Goal: Browse casually: Explore the website without a specific task or goal

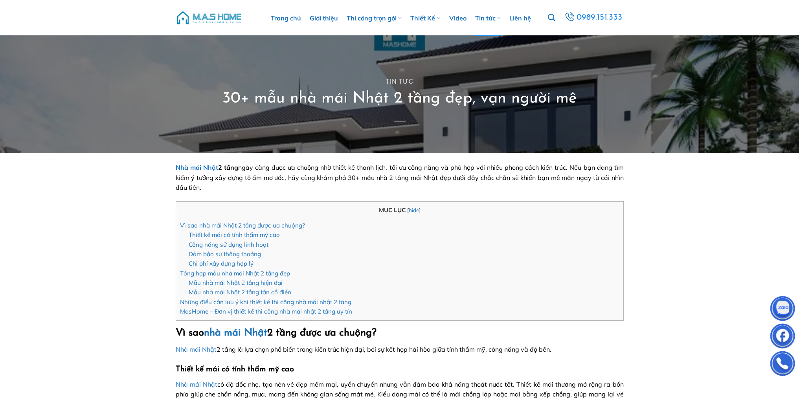
click at [205, 17] on img at bounding box center [209, 18] width 67 height 24
click at [217, 20] on img at bounding box center [209, 18] width 67 height 24
click at [214, 15] on img at bounding box center [209, 18] width 67 height 24
click at [203, 18] on img at bounding box center [209, 18] width 67 height 24
click at [206, 15] on img at bounding box center [209, 18] width 67 height 24
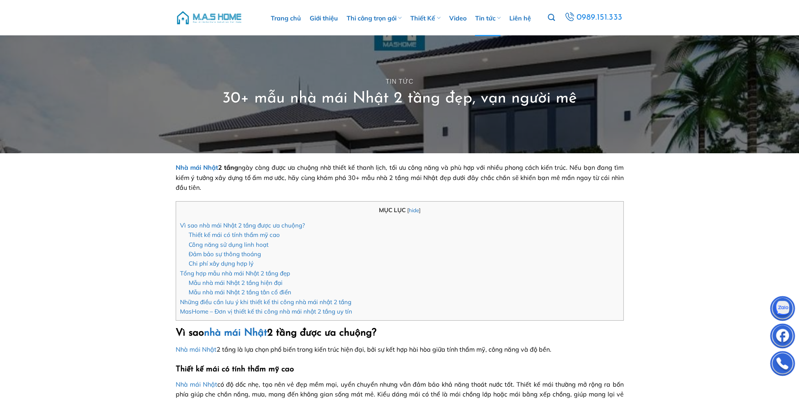
click at [208, 18] on img at bounding box center [209, 18] width 67 height 24
click at [222, 17] on img at bounding box center [209, 18] width 67 height 24
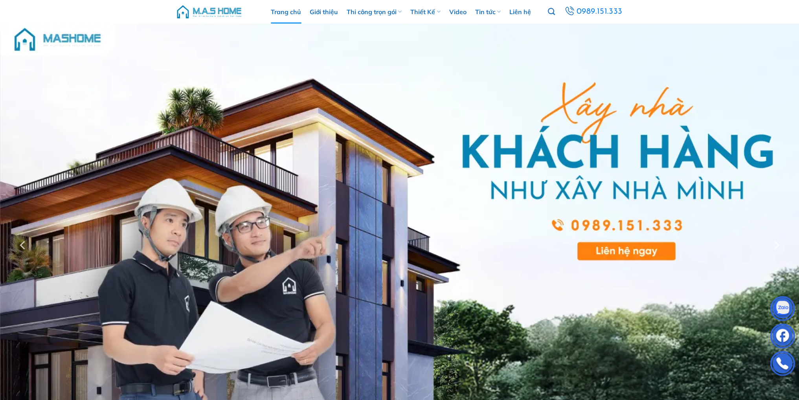
click at [370, 62] on img at bounding box center [399, 246] width 799 height 444
click at [212, 11] on img at bounding box center [209, 12] width 67 height 24
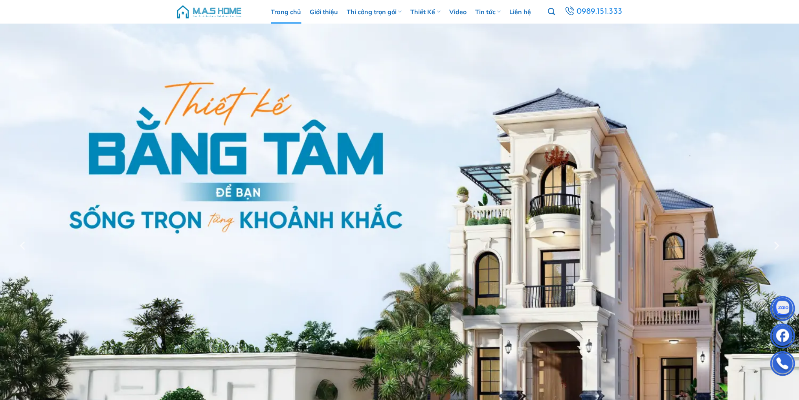
click at [215, 10] on img at bounding box center [209, 12] width 67 height 24
click at [753, 193] on img at bounding box center [399, 246] width 799 height 444
click at [2, 111] on img at bounding box center [399, 246] width 799 height 444
click at [222, 9] on img at bounding box center [209, 12] width 67 height 24
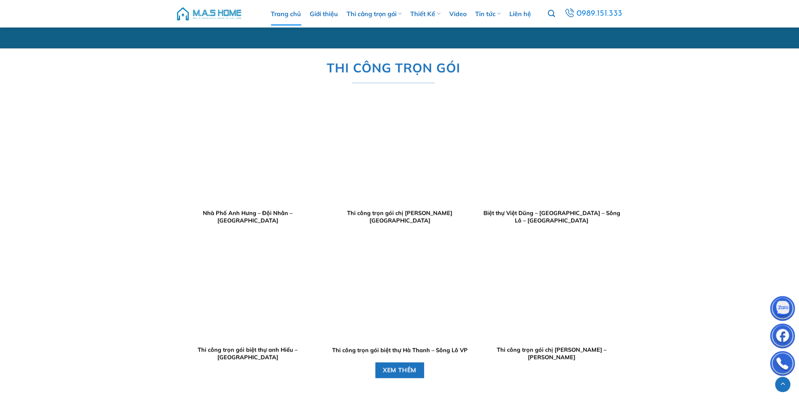
scroll to position [865, 0]
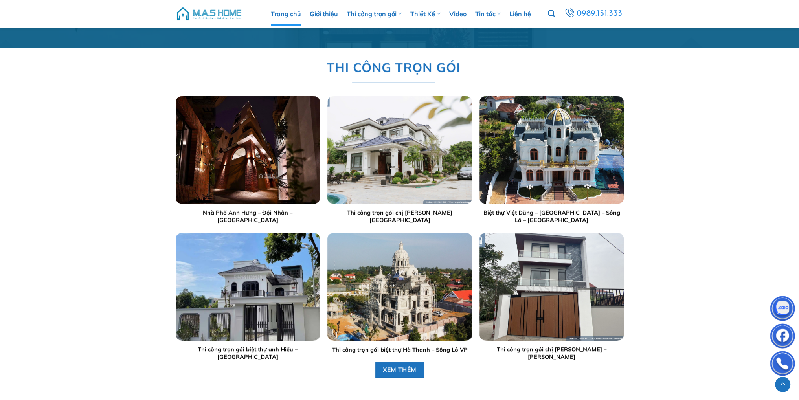
click at [210, 16] on img at bounding box center [209, 14] width 67 height 24
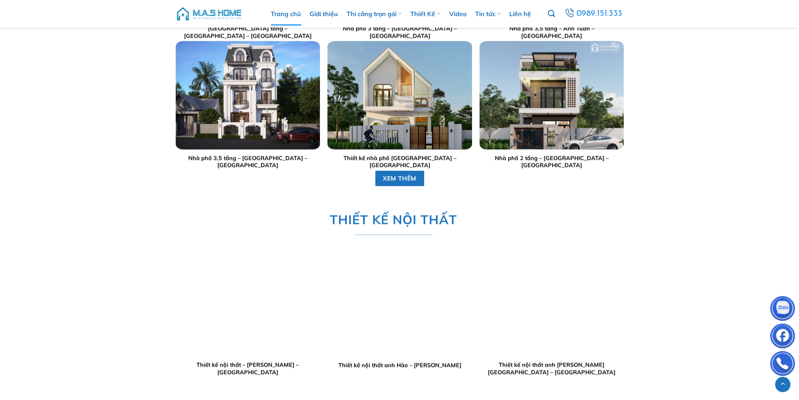
scroll to position [1730, 0]
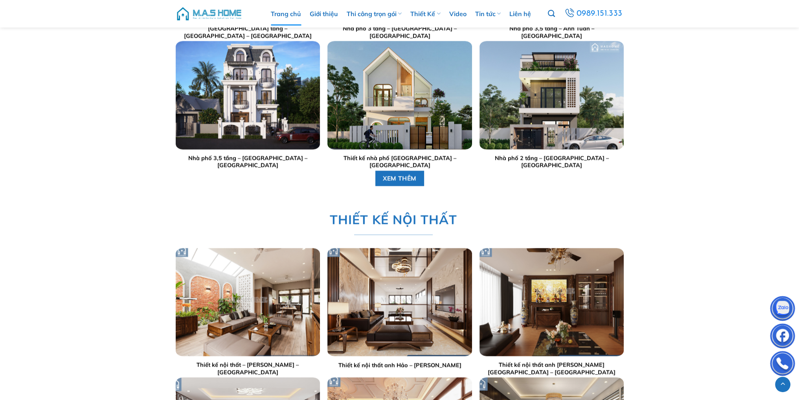
click at [264, 87] on img "Nhà phố 3,5 tầng - Anh Bắc - Đan Phượng" at bounding box center [247, 95] width 144 height 108
click at [253, 89] on img "Nhà phố 3,5 tầng - Anh Bắc - Đan Phượng" at bounding box center [247, 95] width 144 height 108
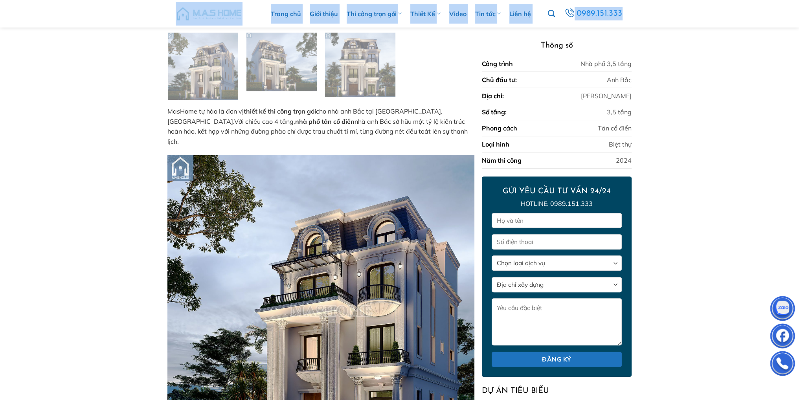
scroll to position [371, 0]
